Goal: Find specific page/section: Find specific page/section

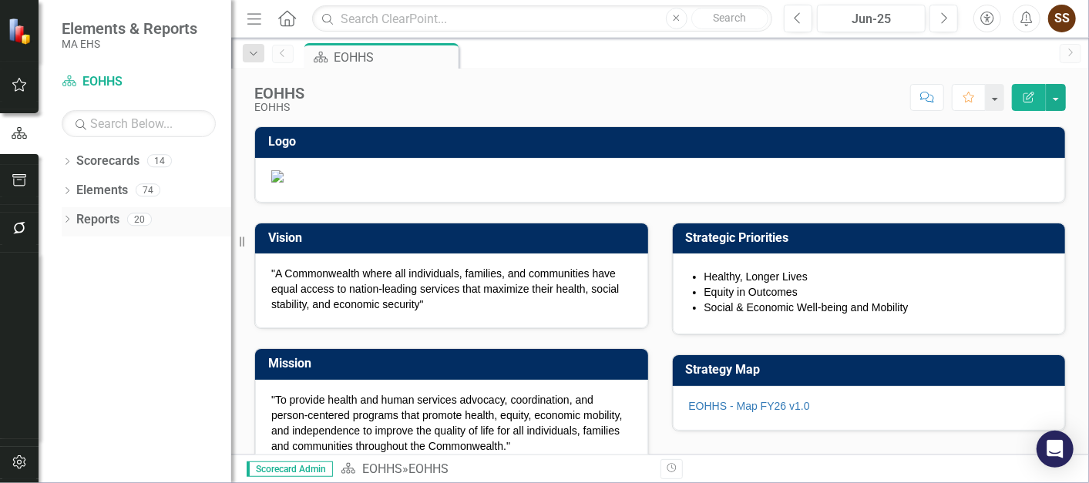
click at [68, 220] on icon at bounding box center [67, 219] width 4 height 7
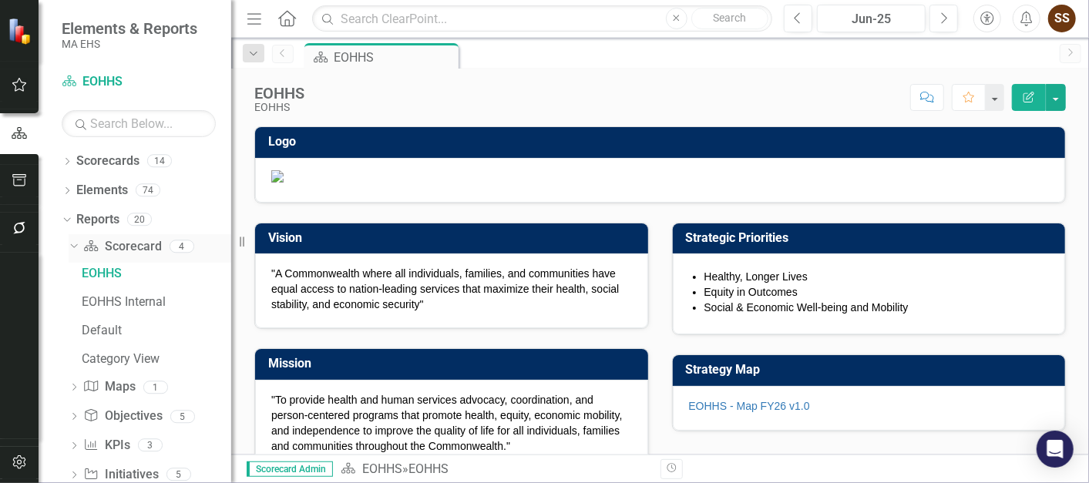
click at [69, 244] on icon "Dropdown" at bounding box center [72, 245] width 8 height 11
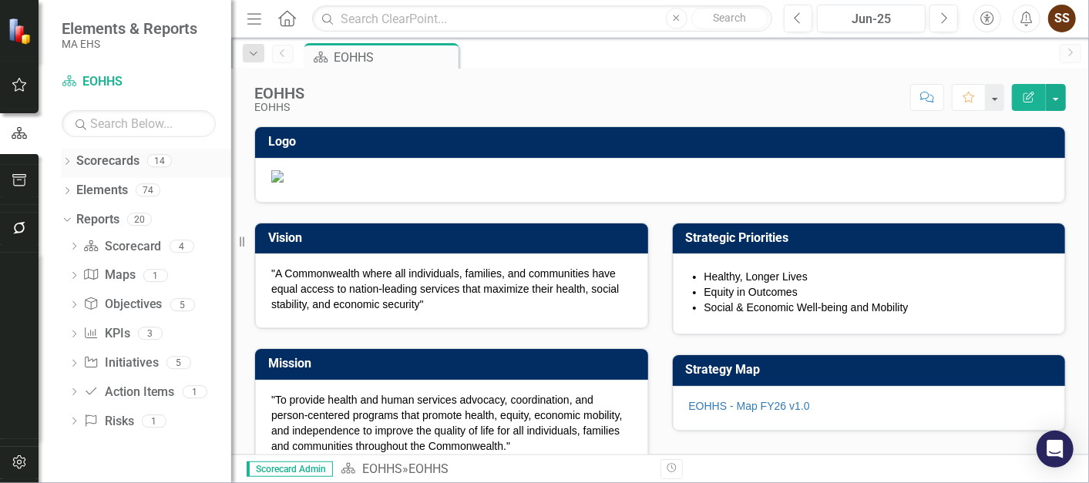
click at [69, 159] on icon "Dropdown" at bounding box center [67, 163] width 11 height 8
click at [75, 184] on div "Dropdown" at bounding box center [75, 190] width 12 height 13
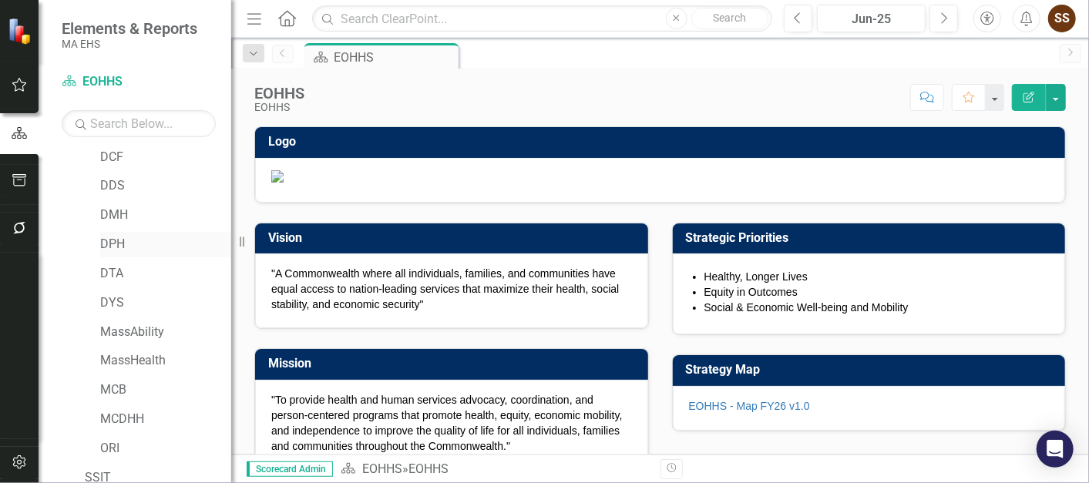
scroll to position [90, 0]
click at [132, 267] on link "DTA" at bounding box center [165, 276] width 131 height 18
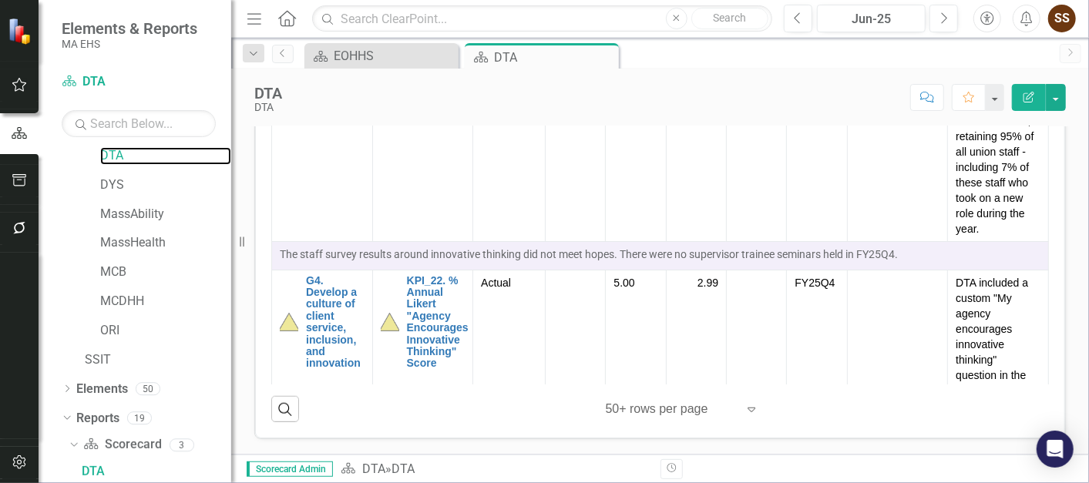
scroll to position [6078, 0]
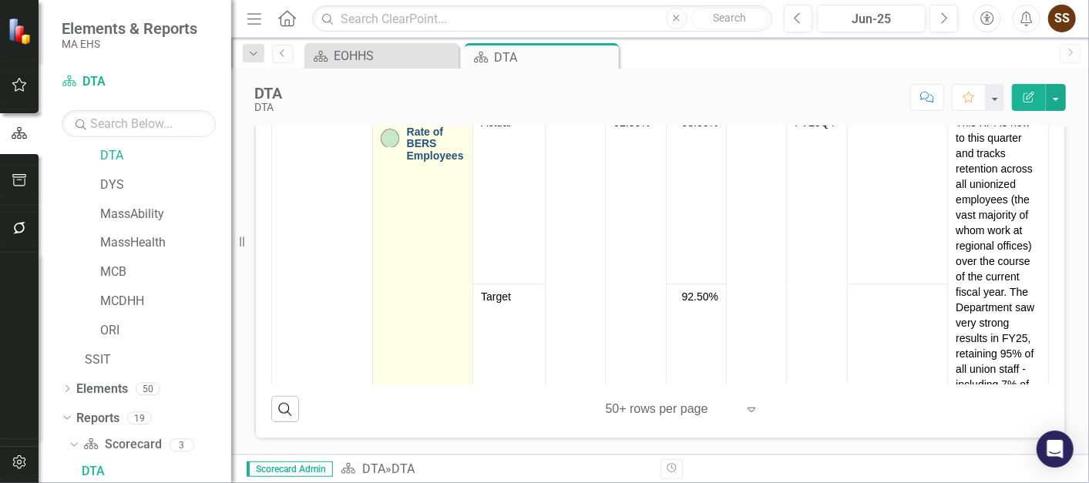
click at [411, 163] on link "Retention Rate of BERS Employees" at bounding box center [436, 139] width 59 height 48
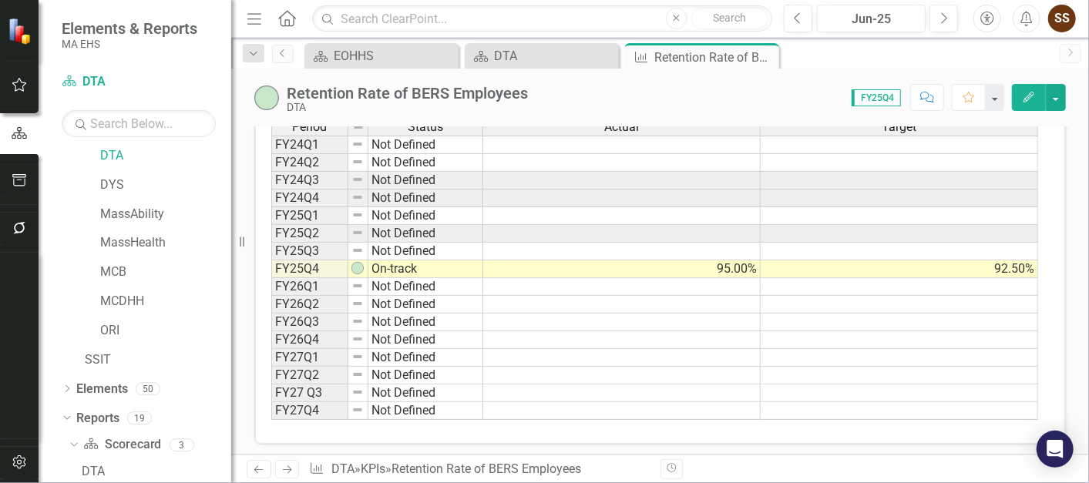
scroll to position [452, 0]
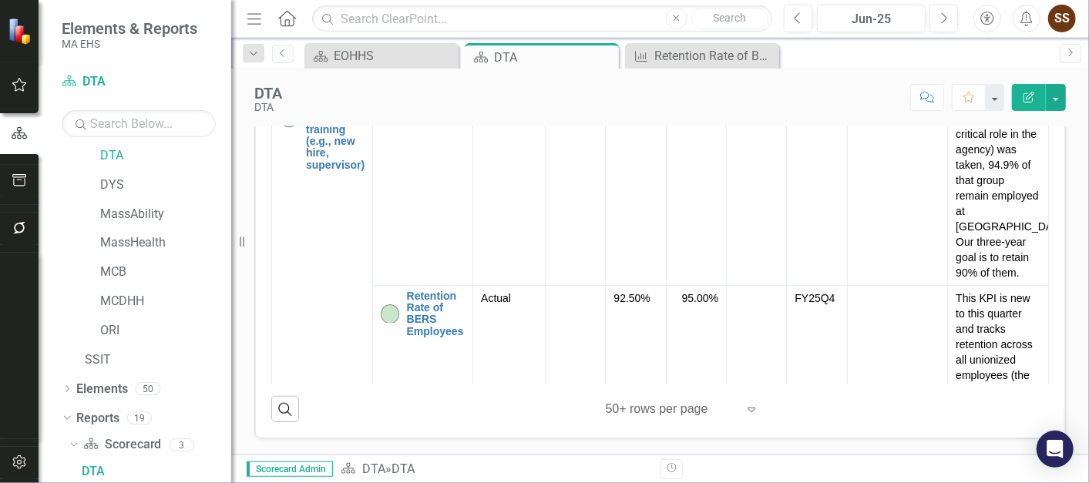
scroll to position [5893, 0]
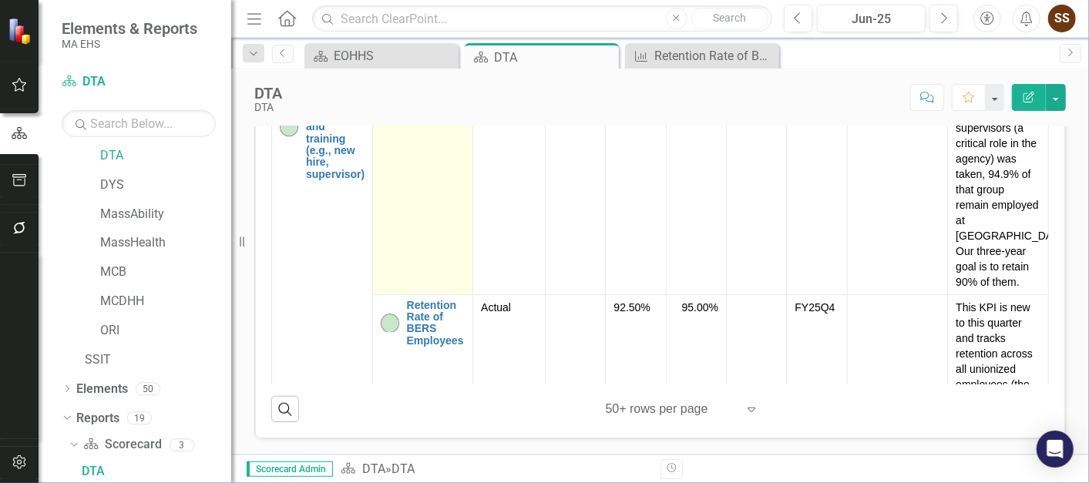
click at [429, 122] on link "KPI_21. Retention rate of supervisors" at bounding box center [437, 98] width 61 height 48
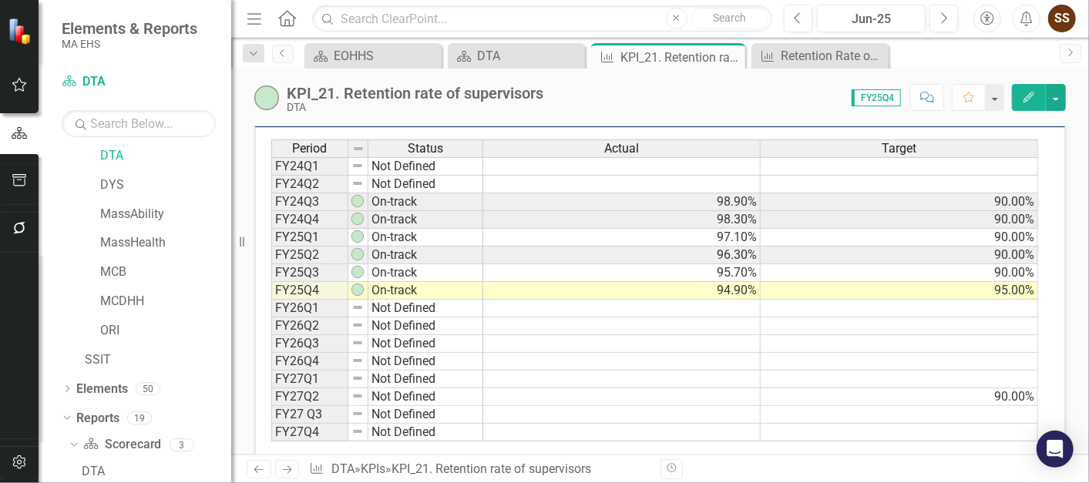
scroll to position [599, 0]
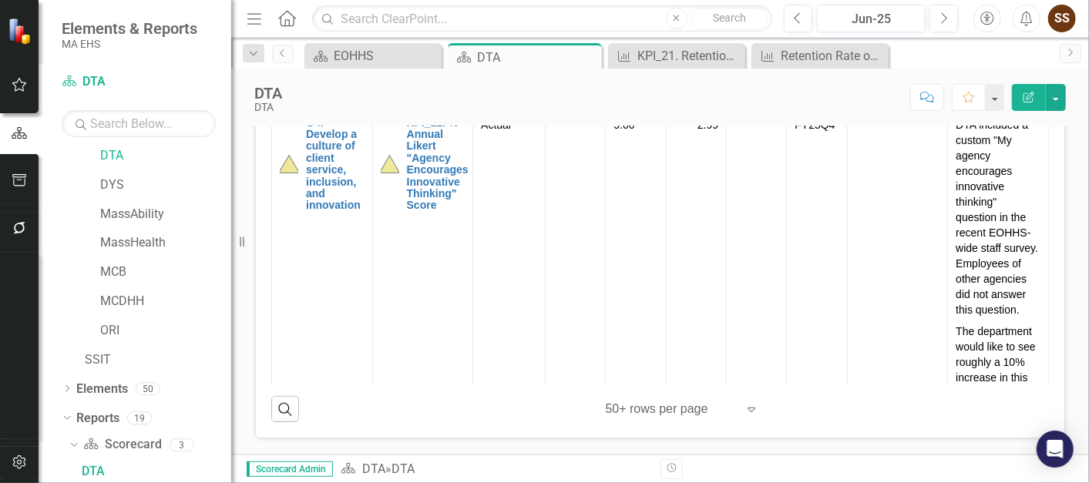
scroll to position [6197, 0]
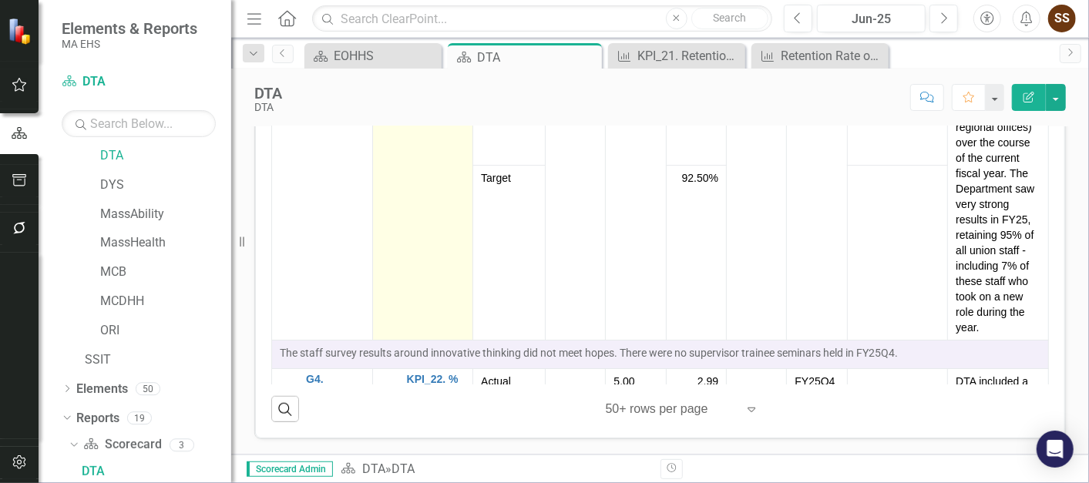
click at [425, 44] on link "Retention Rate of BERS Employees" at bounding box center [436, 20] width 59 height 48
